Goal: Information Seeking & Learning: Learn about a topic

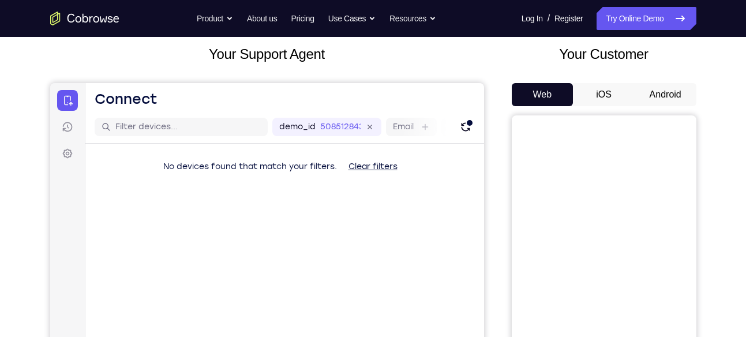
scroll to position [66, 0]
click at [667, 92] on button "Android" at bounding box center [666, 95] width 62 height 23
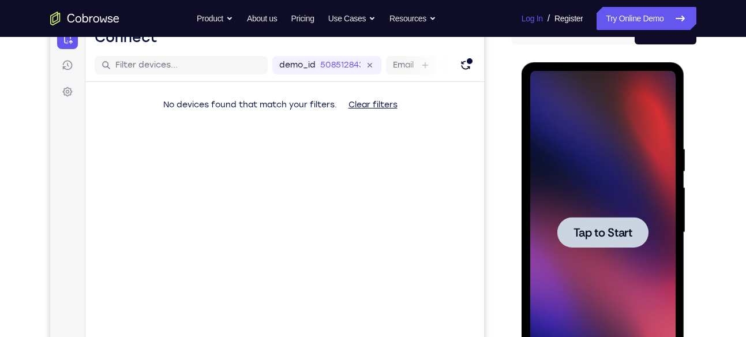
scroll to position [0, 0]
drag, startPoint x: 1103, startPoint y: 99, endPoint x: 605, endPoint y: 215, distance: 511.3
click at [605, 215] on div at bounding box center [602, 232] width 145 height 323
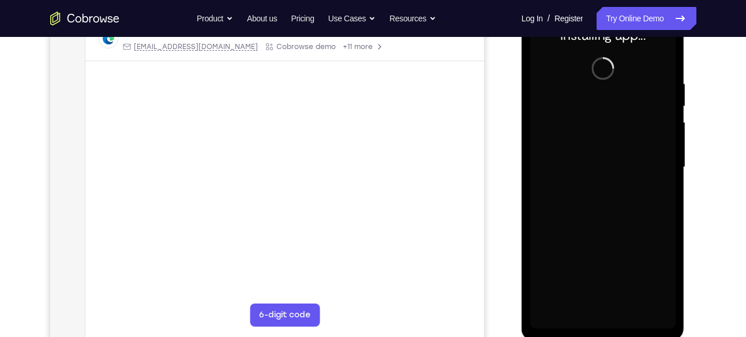
scroll to position [194, 0]
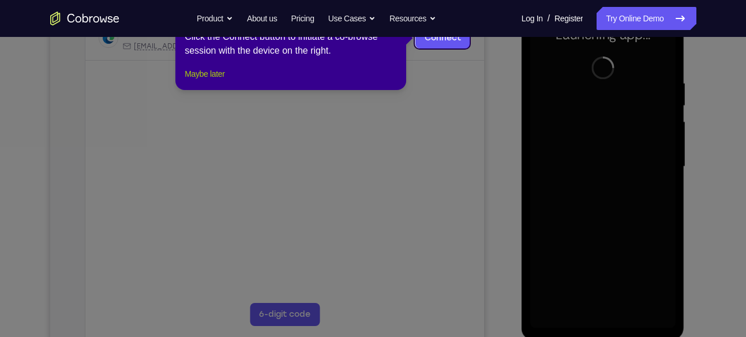
click at [224, 81] on button "Maybe later" at bounding box center [205, 74] width 40 height 14
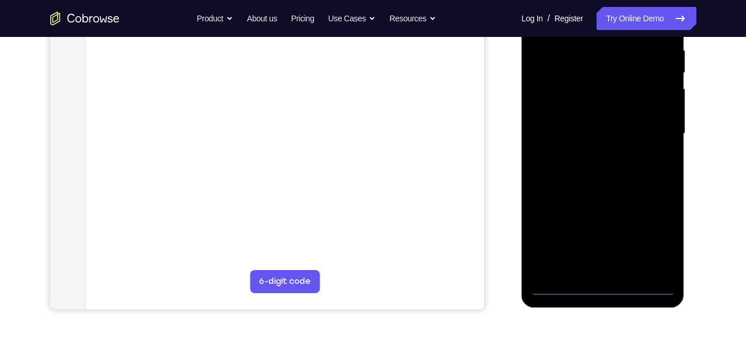
scroll to position [228, 0]
click at [607, 287] on div at bounding box center [602, 132] width 145 height 323
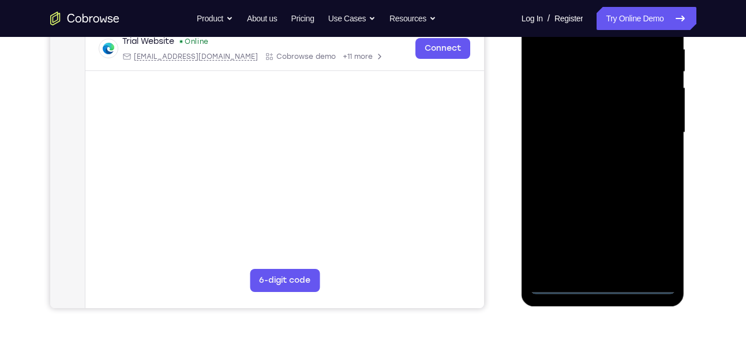
click at [650, 253] on div at bounding box center [602, 132] width 145 height 323
click at [654, 237] on div at bounding box center [602, 132] width 145 height 323
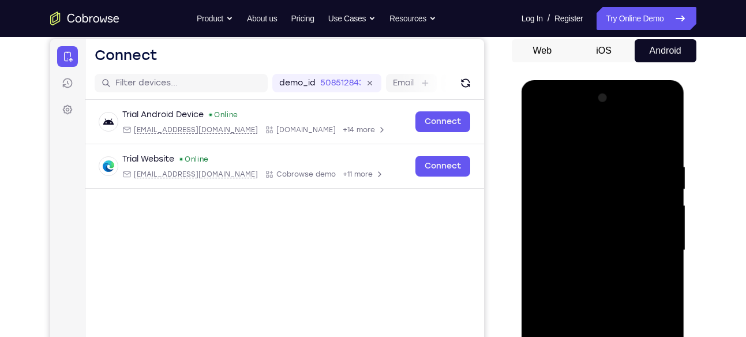
scroll to position [85, 0]
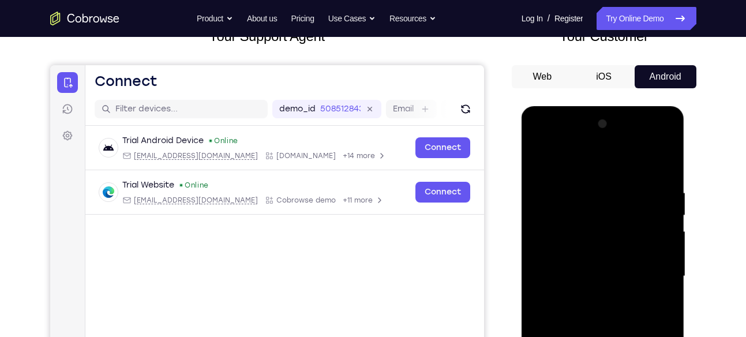
click at [587, 157] on div at bounding box center [602, 276] width 145 height 323
click at [653, 286] on div at bounding box center [602, 276] width 145 height 323
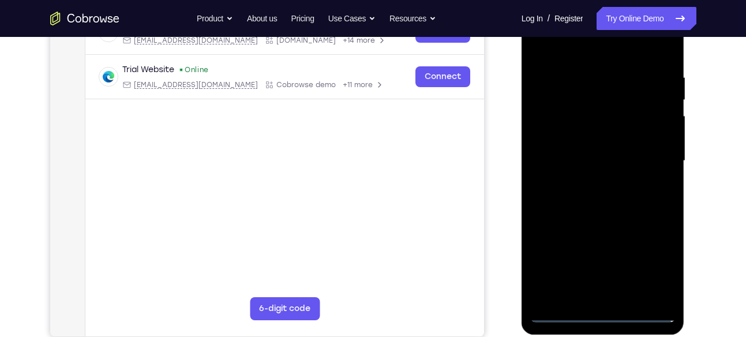
scroll to position [201, 0]
click at [589, 183] on div at bounding box center [602, 160] width 145 height 323
click at [602, 212] on div at bounding box center [602, 160] width 145 height 323
click at [577, 108] on div at bounding box center [602, 160] width 145 height 323
click at [630, 132] on div at bounding box center [602, 160] width 145 height 323
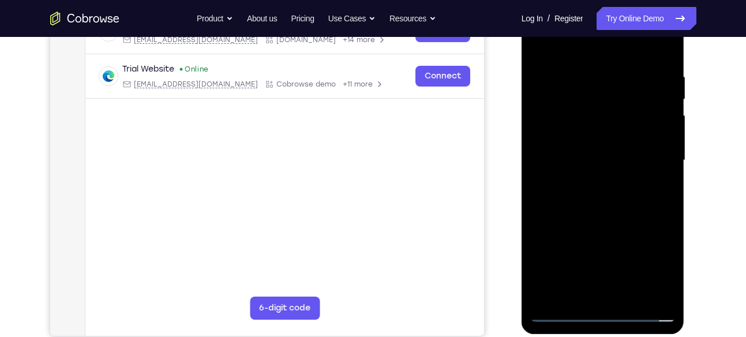
click at [607, 108] on div at bounding box center [602, 160] width 145 height 323
click at [563, 135] on div at bounding box center [602, 160] width 145 height 323
click at [585, 204] on div at bounding box center [602, 160] width 145 height 323
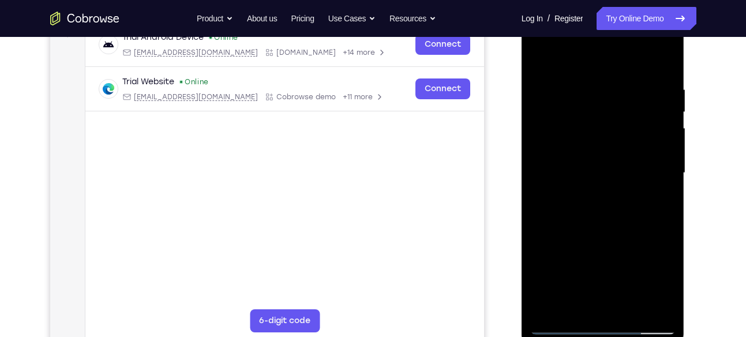
scroll to position [187, 0]
click at [666, 224] on div at bounding box center [602, 174] width 145 height 323
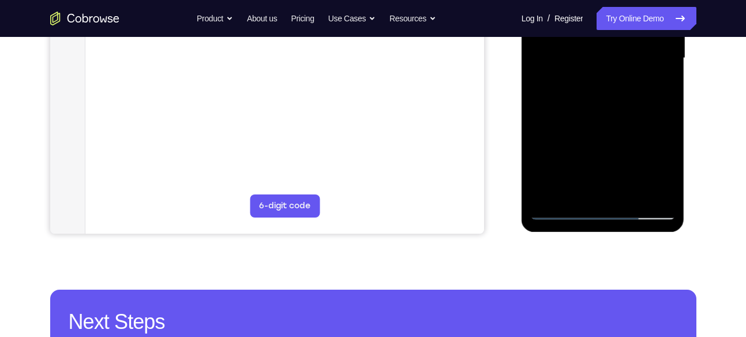
scroll to position [265, 0]
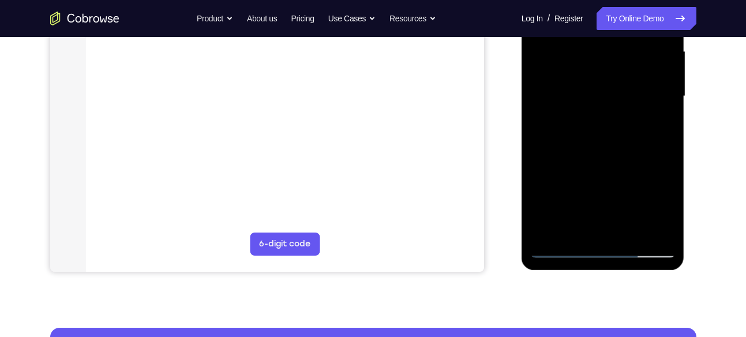
click at [628, 228] on div at bounding box center [602, 96] width 145 height 323
click at [611, 158] on div at bounding box center [602, 96] width 145 height 323
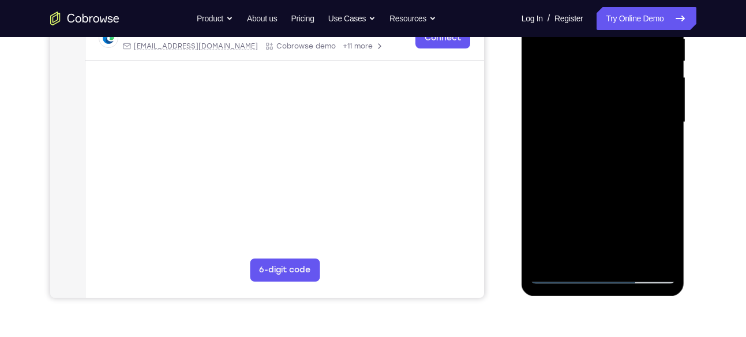
scroll to position [238, 0]
drag, startPoint x: 592, startPoint y: 200, endPoint x: 604, endPoint y: 141, distance: 60.1
click at [604, 141] on div at bounding box center [602, 122] width 145 height 323
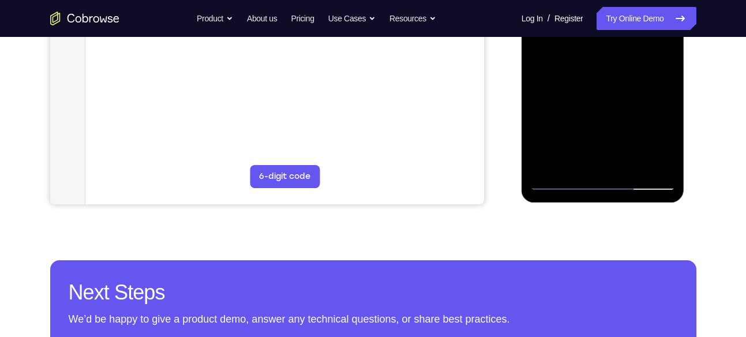
scroll to position [333, 0]
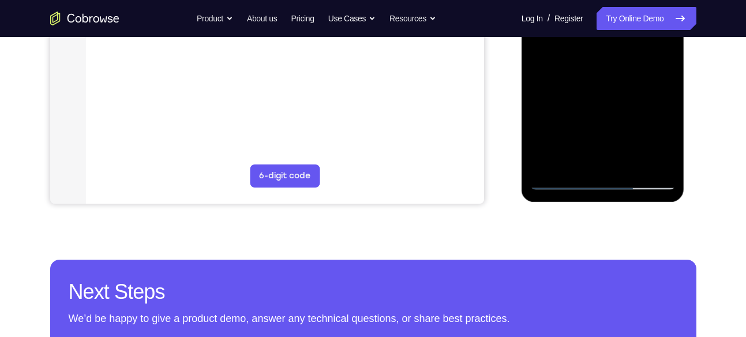
click at [570, 184] on div at bounding box center [602, 28] width 145 height 323
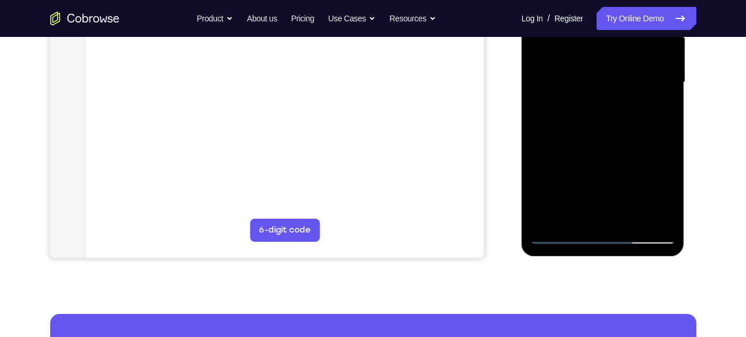
scroll to position [275, 0]
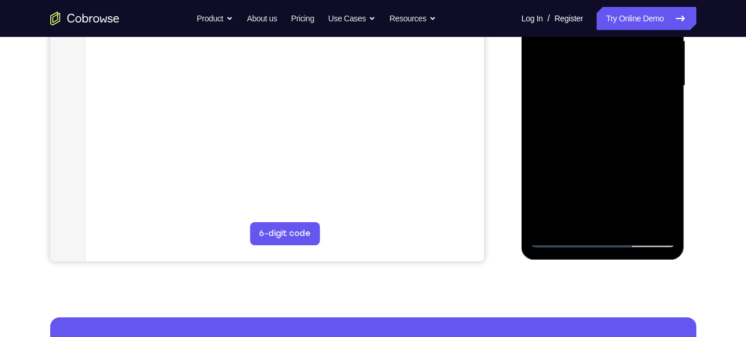
drag, startPoint x: 593, startPoint y: 142, endPoint x: 617, endPoint y: 54, distance: 91.5
click at [617, 54] on div at bounding box center [602, 85] width 145 height 323
drag, startPoint x: 588, startPoint y: 170, endPoint x: 611, endPoint y: 85, distance: 87.7
click at [611, 85] on div at bounding box center [602, 85] width 145 height 323
drag, startPoint x: 573, startPoint y: 192, endPoint x: 611, endPoint y: 111, distance: 89.0
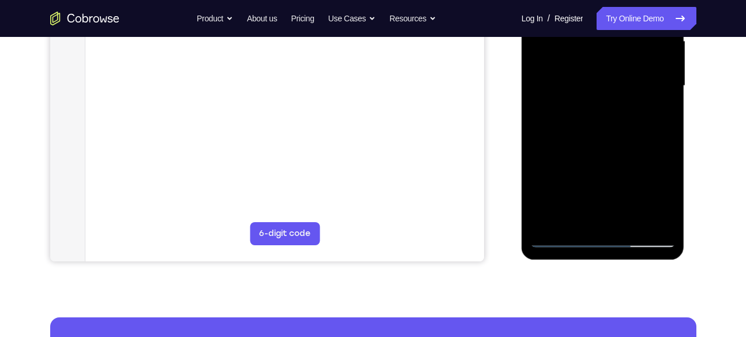
click at [611, 111] on div at bounding box center [602, 85] width 145 height 323
drag, startPoint x: 586, startPoint y: 135, endPoint x: 610, endPoint y: 91, distance: 50.3
click at [610, 91] on div at bounding box center [602, 85] width 145 height 323
drag, startPoint x: 570, startPoint y: 172, endPoint x: 610, endPoint y: 72, distance: 107.7
click at [610, 72] on div at bounding box center [602, 85] width 145 height 323
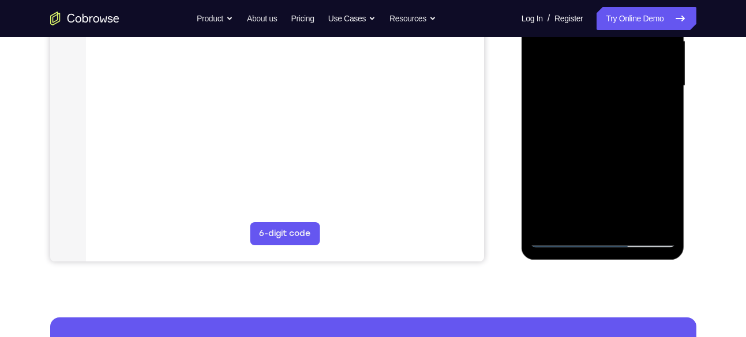
drag, startPoint x: 570, startPoint y: 143, endPoint x: 610, endPoint y: 53, distance: 98.4
click at [610, 53] on div at bounding box center [602, 85] width 145 height 323
drag, startPoint x: 564, startPoint y: 172, endPoint x: 611, endPoint y: 39, distance: 141.8
click at [611, 39] on div at bounding box center [602, 85] width 145 height 323
drag, startPoint x: 563, startPoint y: 151, endPoint x: 618, endPoint y: 7, distance: 153.9
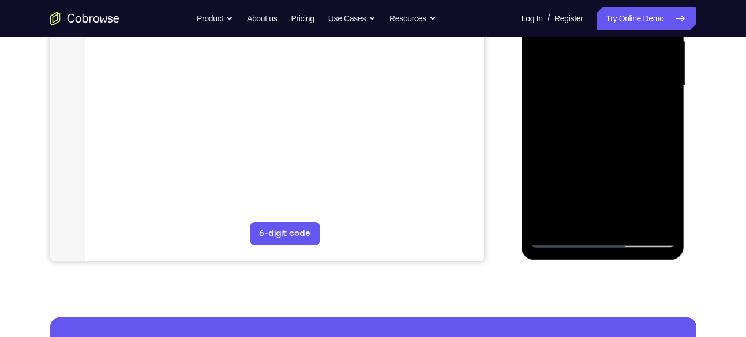
click at [618, 7] on div at bounding box center [602, 85] width 145 height 323
drag, startPoint x: 594, startPoint y: 148, endPoint x: 610, endPoint y: 98, distance: 52.7
click at [610, 98] on div at bounding box center [602, 85] width 145 height 323
drag, startPoint x: 615, startPoint y: 158, endPoint x: 644, endPoint y: 85, distance: 78.4
click at [644, 85] on div at bounding box center [602, 85] width 145 height 323
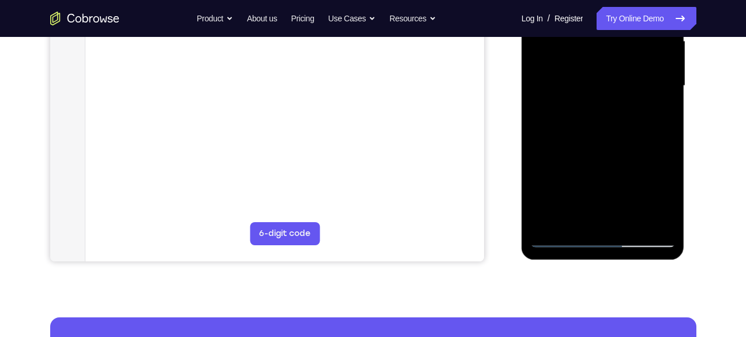
drag, startPoint x: 591, startPoint y: 178, endPoint x: 629, endPoint y: 84, distance: 101.7
click at [629, 84] on div at bounding box center [602, 85] width 145 height 323
drag, startPoint x: 611, startPoint y: 161, endPoint x: 635, endPoint y: 95, distance: 70.6
click at [635, 95] on div at bounding box center [602, 85] width 145 height 323
click at [670, 138] on div at bounding box center [602, 85] width 145 height 323
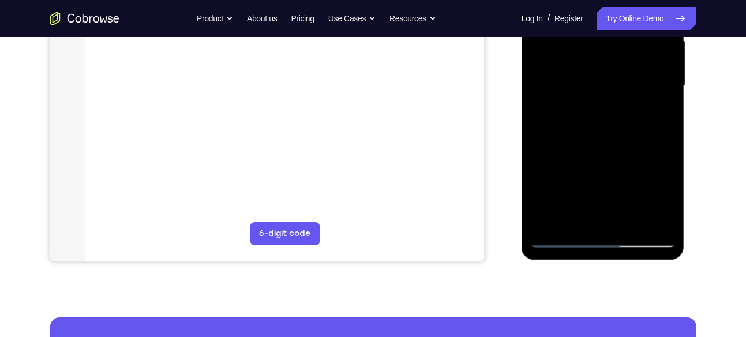
click at [670, 138] on div at bounding box center [602, 85] width 145 height 323
drag, startPoint x: 598, startPoint y: 174, endPoint x: 629, endPoint y: 102, distance: 78.5
click at [629, 102] on div at bounding box center [602, 85] width 145 height 323
drag, startPoint x: 625, startPoint y: 86, endPoint x: 650, endPoint y: 31, distance: 59.9
click at [650, 31] on div at bounding box center [602, 85] width 145 height 323
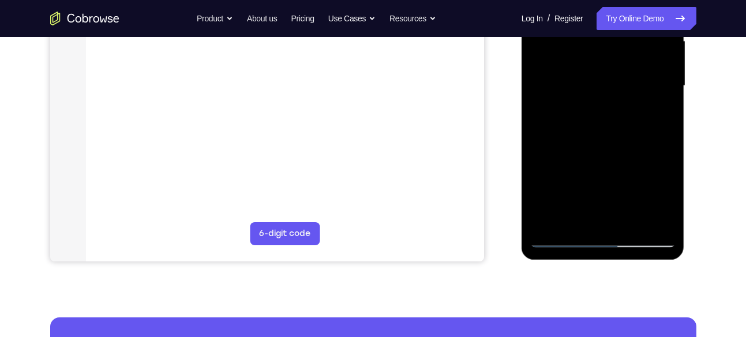
drag, startPoint x: 593, startPoint y: 160, endPoint x: 629, endPoint y: 62, distance: 105.1
click at [629, 62] on div at bounding box center [602, 85] width 145 height 323
drag, startPoint x: 592, startPoint y: 171, endPoint x: 635, endPoint y: 86, distance: 95.2
click at [635, 86] on div at bounding box center [602, 85] width 145 height 323
drag, startPoint x: 575, startPoint y: 201, endPoint x: 641, endPoint y: 78, distance: 140.1
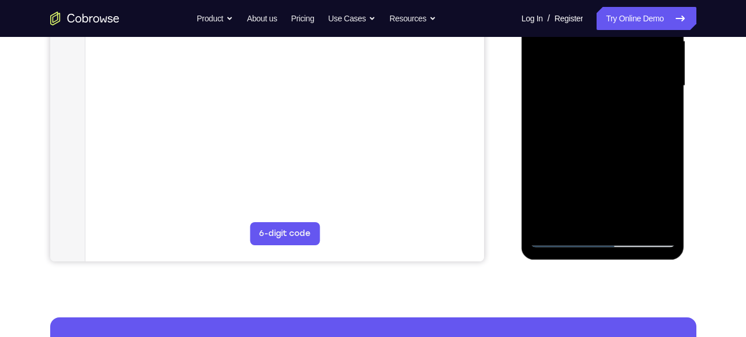
click at [641, 78] on div at bounding box center [602, 85] width 145 height 323
drag, startPoint x: 555, startPoint y: 171, endPoint x: 623, endPoint y: 47, distance: 141.0
click at [623, 47] on div at bounding box center [602, 85] width 145 height 323
drag, startPoint x: 570, startPoint y: 180, endPoint x: 624, endPoint y: 82, distance: 111.0
click at [624, 82] on div at bounding box center [602, 85] width 145 height 323
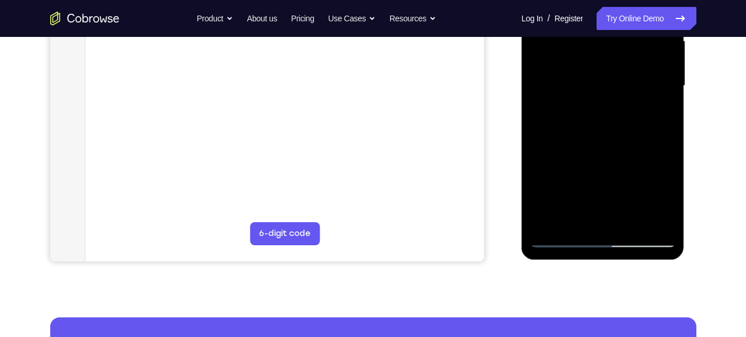
click at [546, 223] on div at bounding box center [602, 85] width 145 height 323
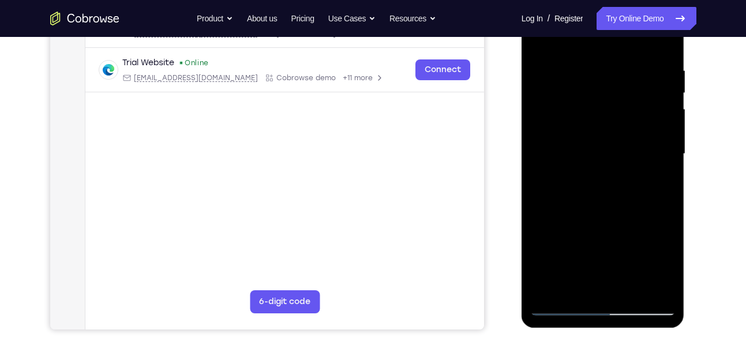
scroll to position [207, 0]
drag, startPoint x: 589, startPoint y: 65, endPoint x: 587, endPoint y: 169, distance: 103.9
click at [587, 169] on div at bounding box center [602, 154] width 145 height 323
click at [571, 63] on div at bounding box center [602, 154] width 145 height 323
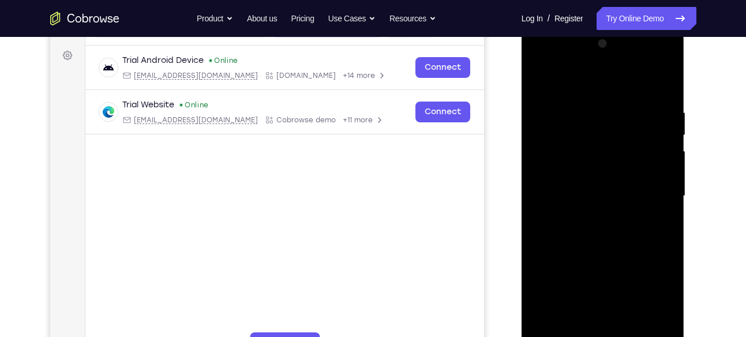
scroll to position [164, 0]
click at [662, 80] on div at bounding box center [602, 196] width 145 height 323
drag, startPoint x: 641, startPoint y: 97, endPoint x: 582, endPoint y: 91, distance: 59.1
click at [582, 91] on div at bounding box center [602, 196] width 145 height 323
drag, startPoint x: 611, startPoint y: 110, endPoint x: 566, endPoint y: 110, distance: 45.6
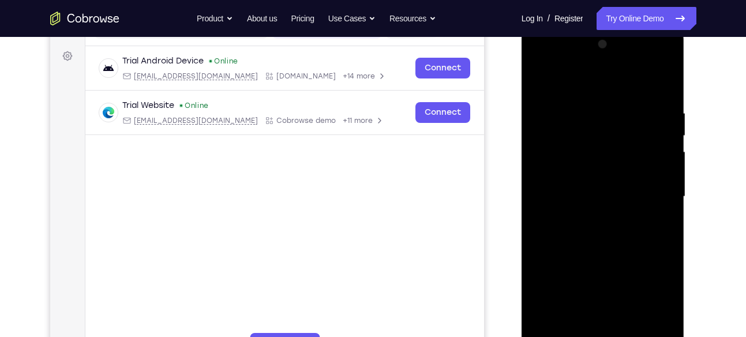
click at [566, 110] on div at bounding box center [602, 196] width 145 height 323
drag, startPoint x: 640, startPoint y: 108, endPoint x: 565, endPoint y: 108, distance: 75.6
click at [565, 108] on div at bounding box center [602, 196] width 145 height 323
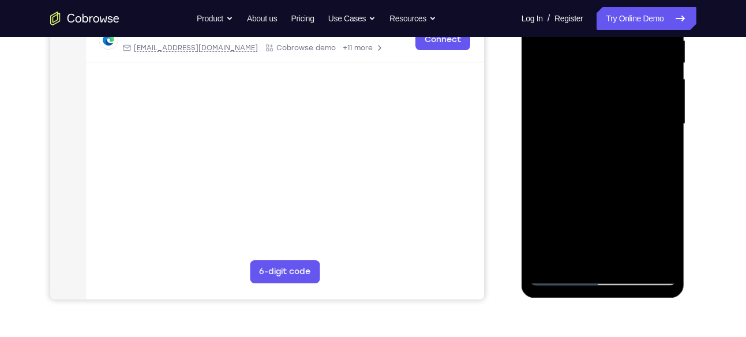
scroll to position [292, 0]
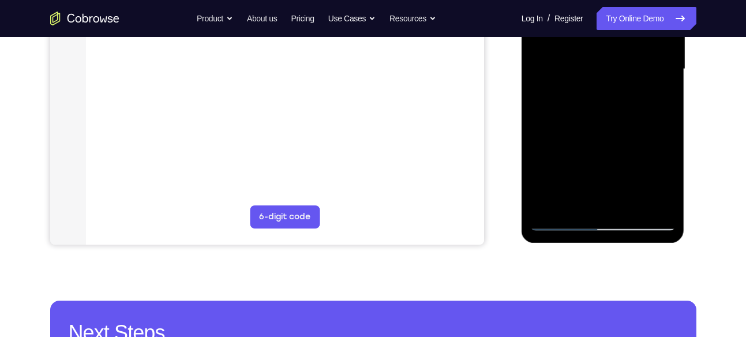
click at [656, 199] on div at bounding box center [602, 69] width 145 height 323
drag, startPoint x: 595, startPoint y: 161, endPoint x: 607, endPoint y: 105, distance: 57.3
click at [607, 105] on div at bounding box center [602, 69] width 145 height 323
click at [569, 145] on div at bounding box center [602, 69] width 145 height 323
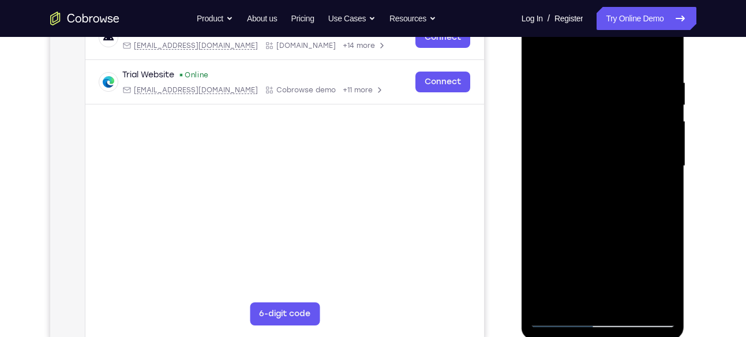
scroll to position [194, 0]
click at [663, 118] on div at bounding box center [602, 166] width 145 height 323
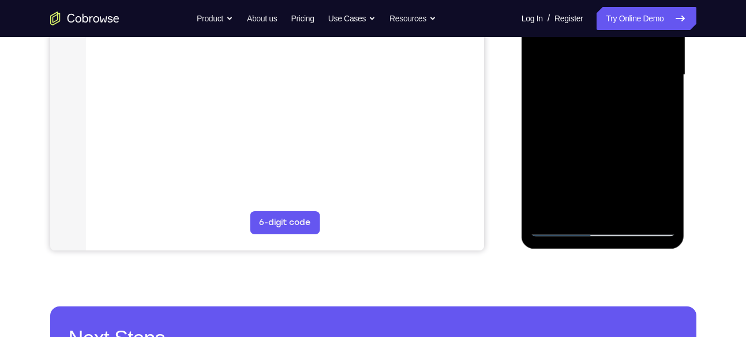
scroll to position [287, 0]
drag, startPoint x: 595, startPoint y: 185, endPoint x: 620, endPoint y: 102, distance: 86.9
click at [620, 102] on div at bounding box center [602, 74] width 145 height 323
drag, startPoint x: 603, startPoint y: 168, endPoint x: 590, endPoint y: 221, distance: 54.7
click at [590, 221] on div at bounding box center [602, 74] width 145 height 323
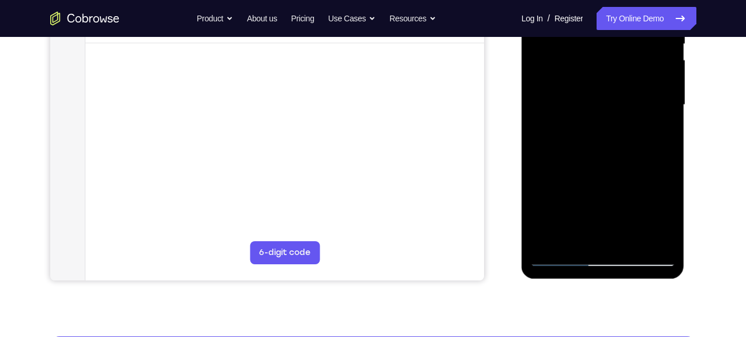
scroll to position [253, 0]
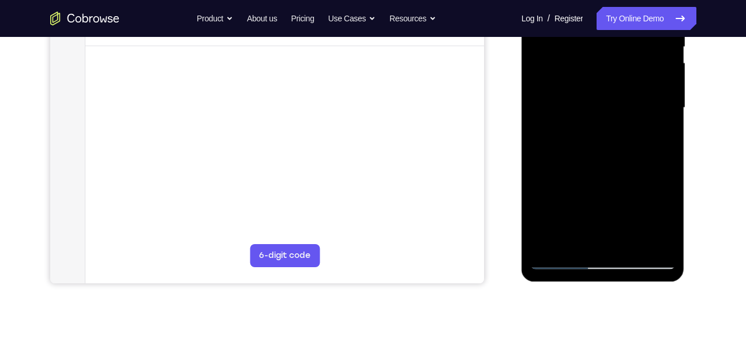
click at [669, 115] on div at bounding box center [602, 107] width 145 height 323
drag, startPoint x: 607, startPoint y: 76, endPoint x: 610, endPoint y: 66, distance: 9.9
click at [610, 66] on div at bounding box center [602, 107] width 145 height 323
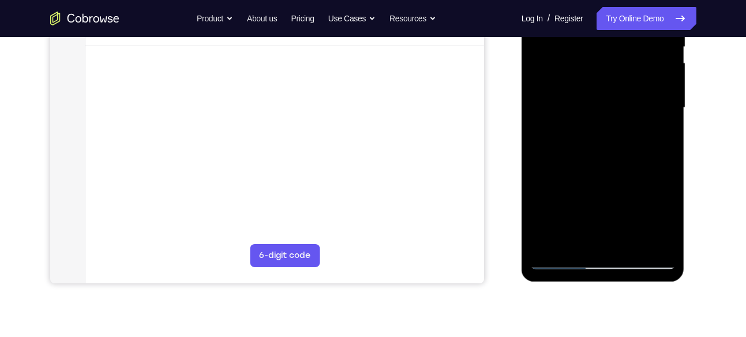
drag, startPoint x: 606, startPoint y: 97, endPoint x: 596, endPoint y: 191, distance: 94.0
click at [596, 191] on div at bounding box center [602, 107] width 145 height 323
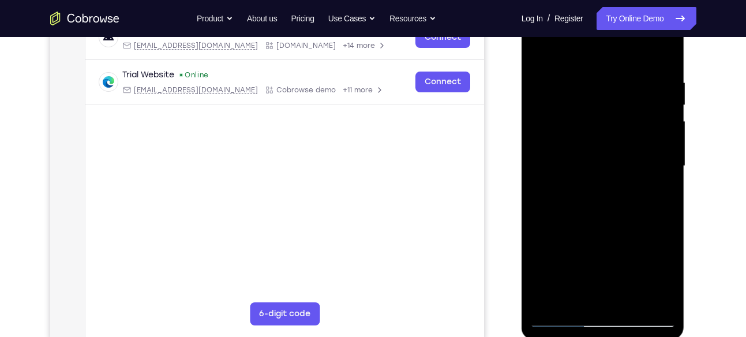
scroll to position [192, 0]
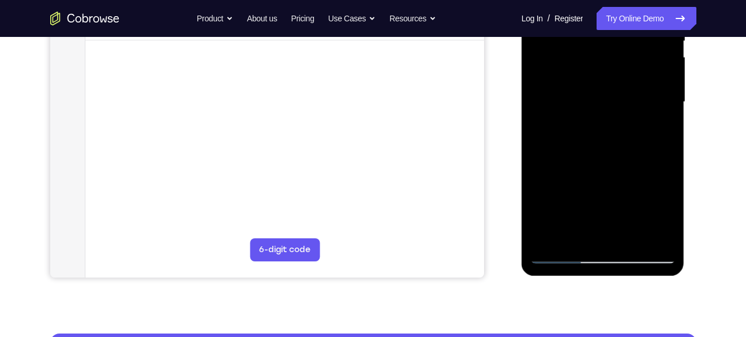
click at [606, 148] on div at bounding box center [602, 102] width 145 height 323
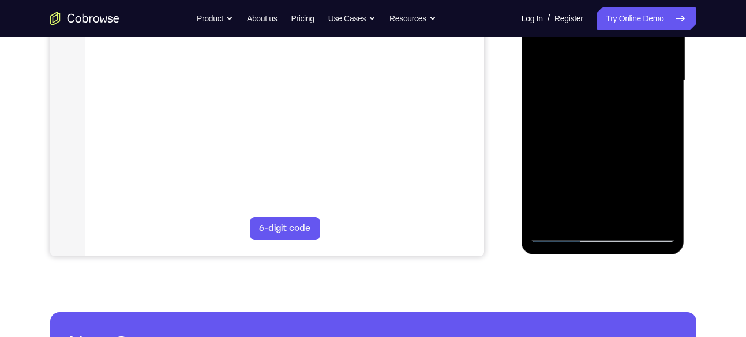
scroll to position [301, 0]
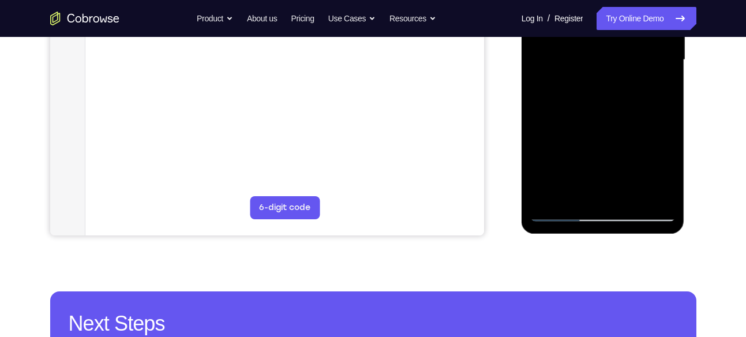
click at [658, 199] on div at bounding box center [602, 59] width 145 height 323
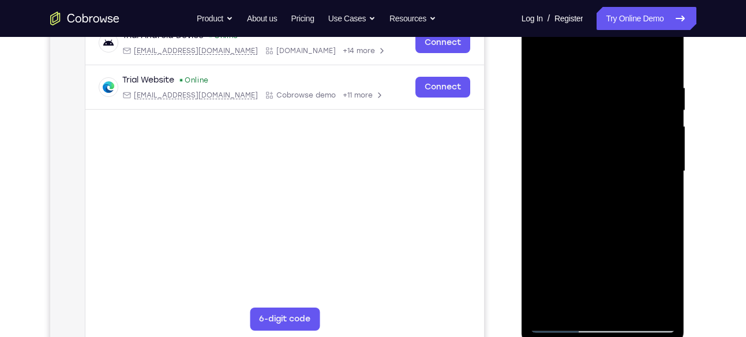
scroll to position [189, 0]
click at [547, 191] on div at bounding box center [602, 171] width 145 height 323
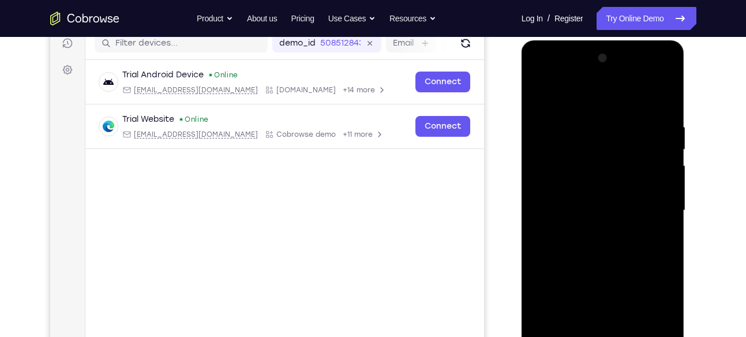
scroll to position [150, 0]
click at [631, 149] on div at bounding box center [602, 211] width 145 height 323
click at [670, 137] on div at bounding box center [602, 211] width 145 height 323
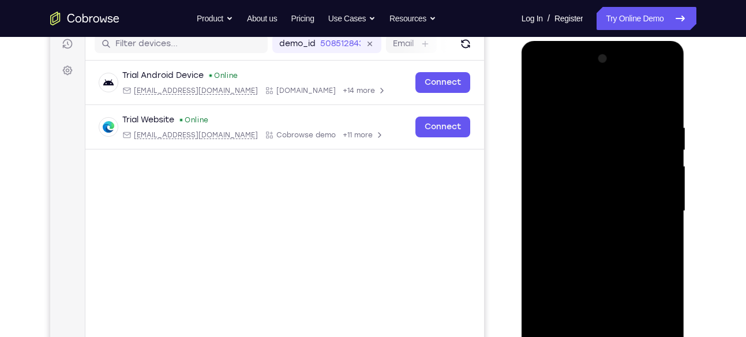
click at [670, 137] on div at bounding box center [602, 211] width 145 height 323
click at [547, 123] on div at bounding box center [602, 211] width 145 height 323
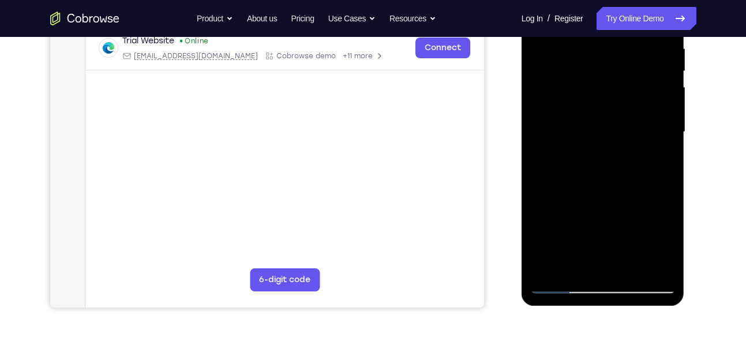
scroll to position [230, 0]
click at [658, 149] on div at bounding box center [602, 131] width 145 height 323
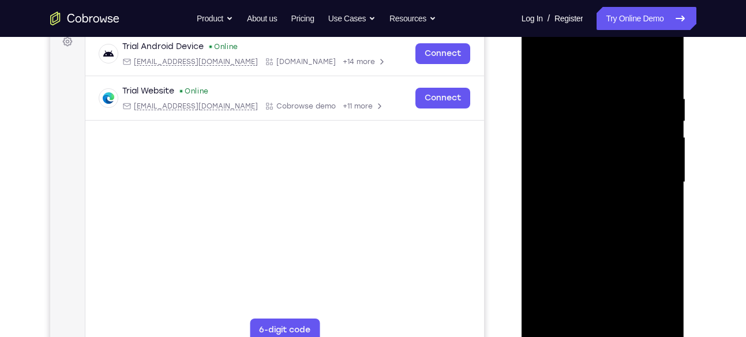
scroll to position [178, 0]
click at [658, 149] on div at bounding box center [602, 182] width 145 height 323
click at [673, 145] on div at bounding box center [602, 182] width 145 height 323
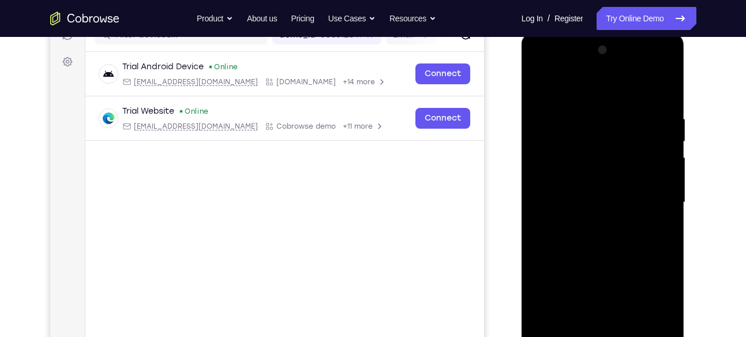
scroll to position [158, 0]
click at [676, 117] on div at bounding box center [602, 205] width 163 height 344
click at [671, 116] on div at bounding box center [602, 203] width 145 height 323
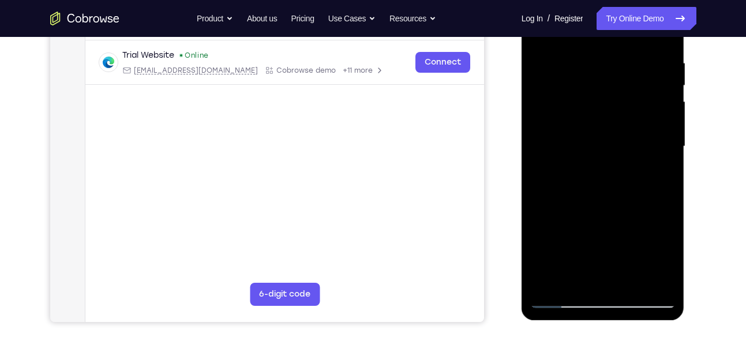
scroll to position [220, 0]
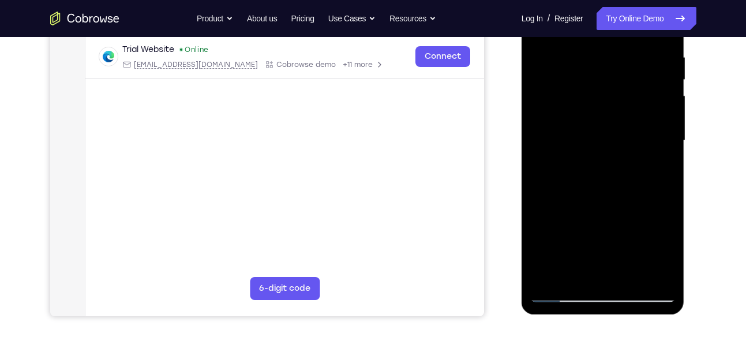
click at [654, 147] on div at bounding box center [602, 140] width 145 height 323
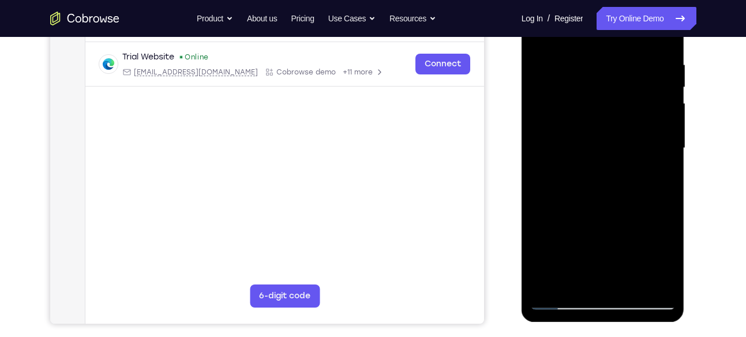
scroll to position [213, 0]
click at [656, 147] on div at bounding box center [602, 147] width 145 height 323
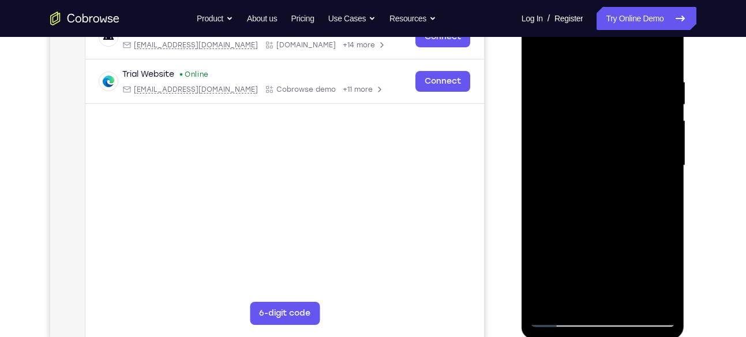
scroll to position [195, 0]
click at [666, 117] on div at bounding box center [602, 166] width 145 height 323
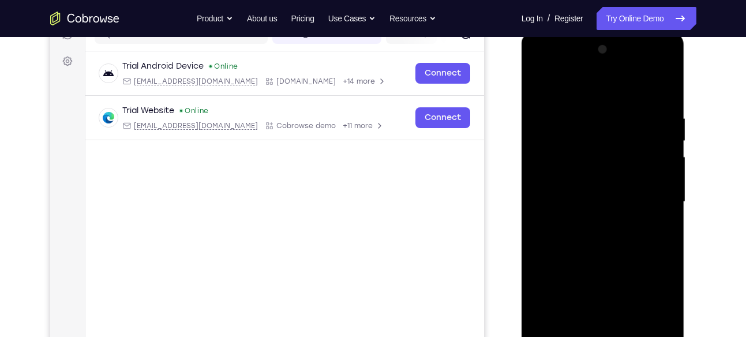
scroll to position [159, 0]
click at [666, 117] on div at bounding box center [602, 202] width 145 height 323
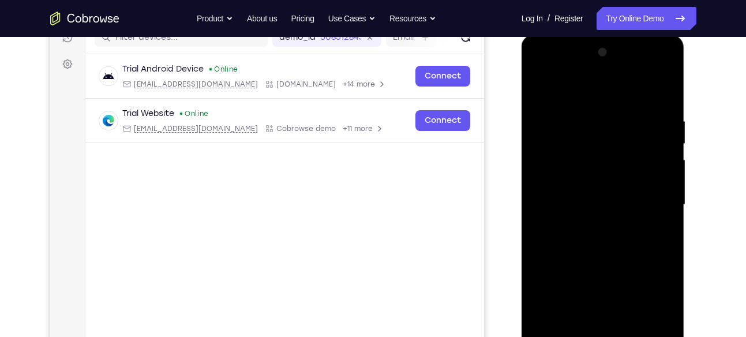
scroll to position [193, 0]
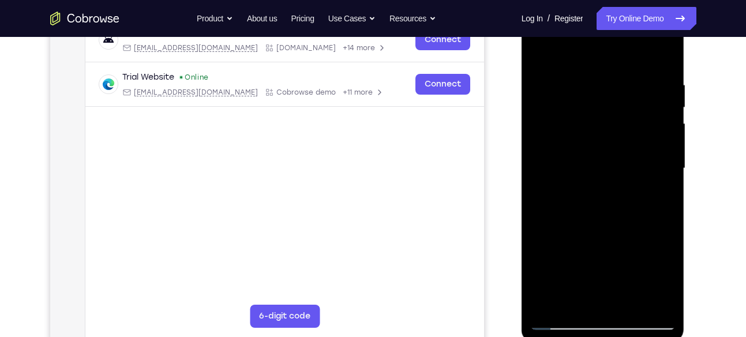
click at [651, 167] on div at bounding box center [602, 168] width 145 height 323
click at [658, 170] on div at bounding box center [602, 168] width 145 height 323
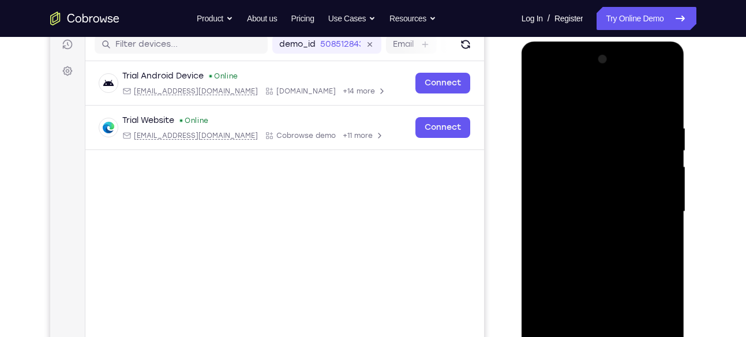
scroll to position [148, 0]
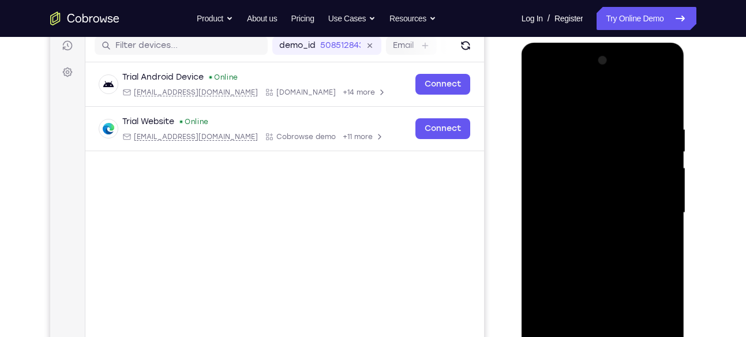
click at [671, 67] on div at bounding box center [602, 212] width 145 height 323
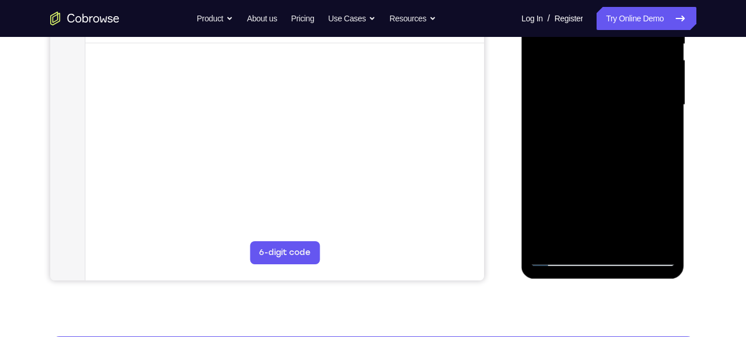
click at [633, 142] on div at bounding box center [602, 104] width 145 height 323
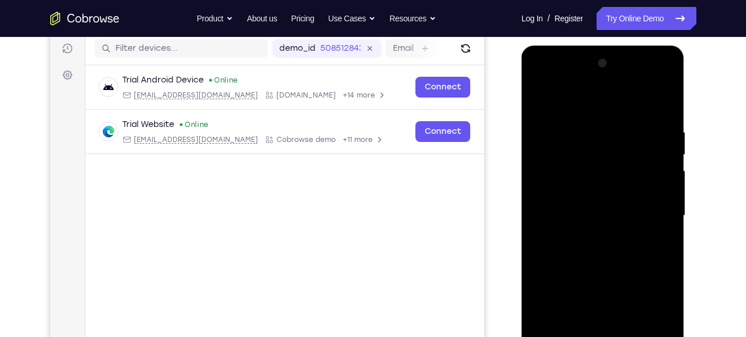
scroll to position [145, 0]
click at [667, 66] on div at bounding box center [602, 216] width 145 height 323
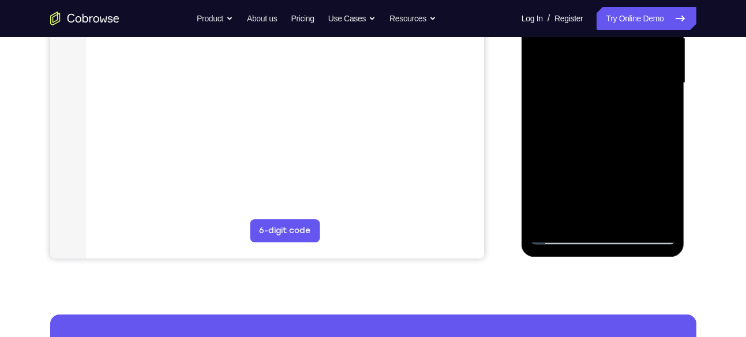
scroll to position [279, 0]
click at [547, 220] on div at bounding box center [602, 82] width 145 height 323
drag, startPoint x: 545, startPoint y: 225, endPoint x: 553, endPoint y: 218, distance: 10.2
click at [553, 218] on div at bounding box center [602, 82] width 145 height 323
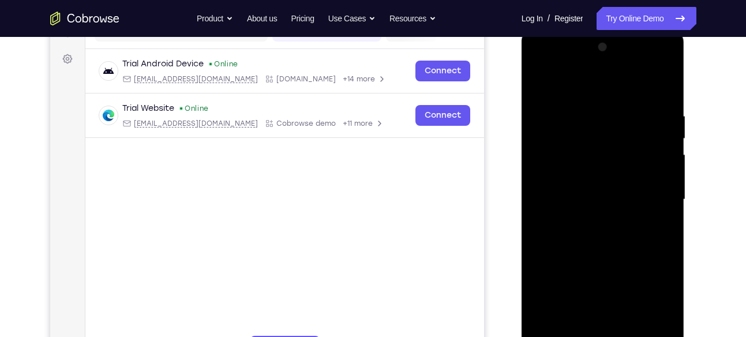
scroll to position [161, 0]
drag, startPoint x: 613, startPoint y: 87, endPoint x: 595, endPoint y: 159, distance: 74.8
click at [595, 159] on div at bounding box center [602, 200] width 145 height 323
click at [581, 106] on div at bounding box center [602, 200] width 145 height 323
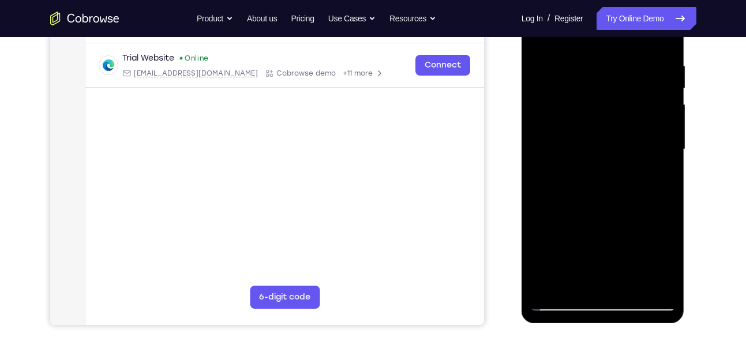
scroll to position [212, 0]
click at [615, 145] on div at bounding box center [602, 148] width 145 height 323
click at [542, 128] on div at bounding box center [602, 148] width 145 height 323
click at [586, 112] on div at bounding box center [602, 148] width 145 height 323
click at [539, 108] on div at bounding box center [602, 148] width 145 height 323
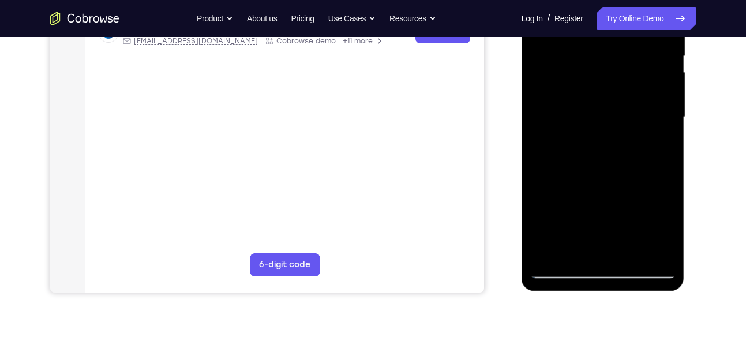
scroll to position [250, 0]
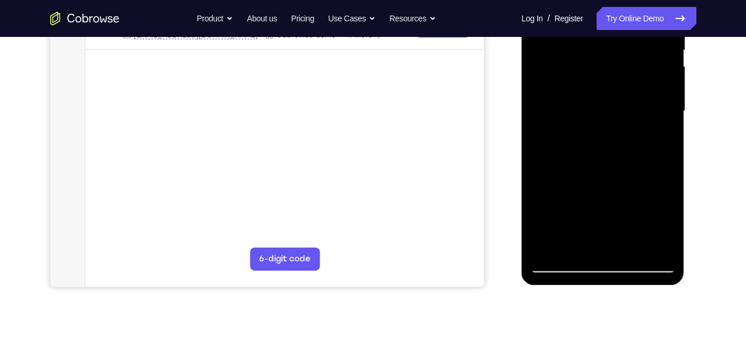
click at [617, 100] on div at bounding box center [602, 111] width 145 height 323
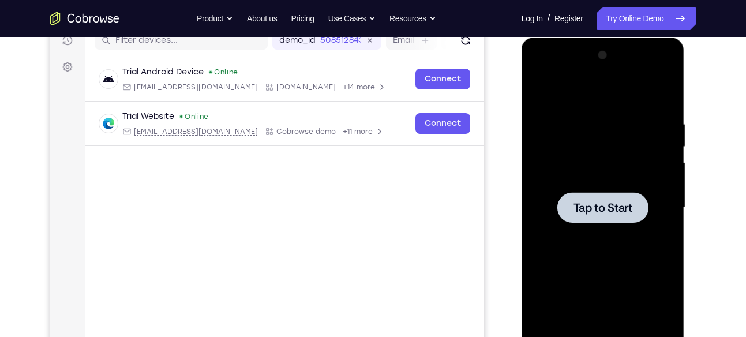
scroll to position [157, 0]
